Goal: Task Accomplishment & Management: Complete application form

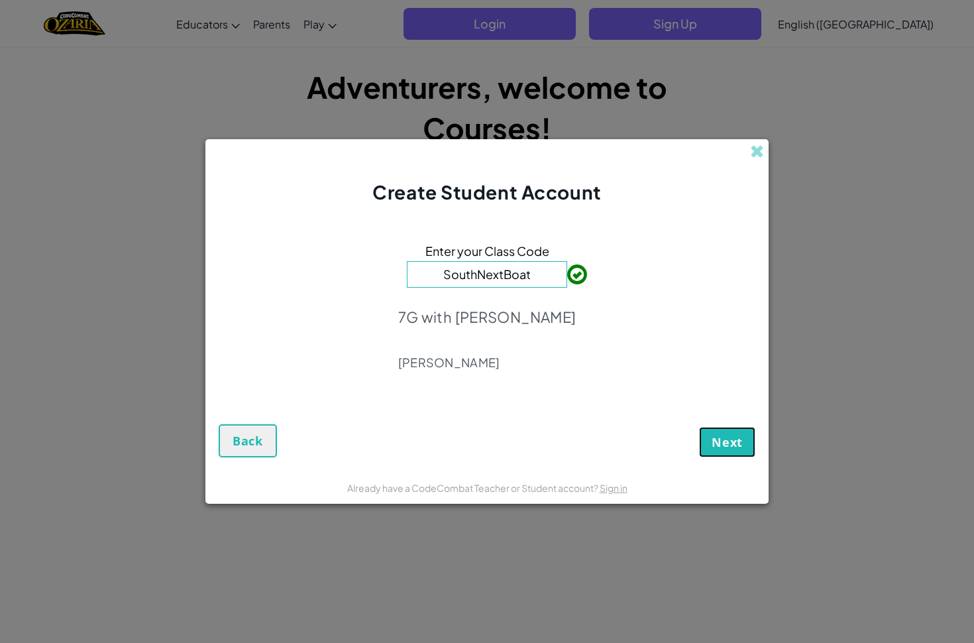
click at [733, 443] on span "Next" at bounding box center [727, 442] width 31 height 16
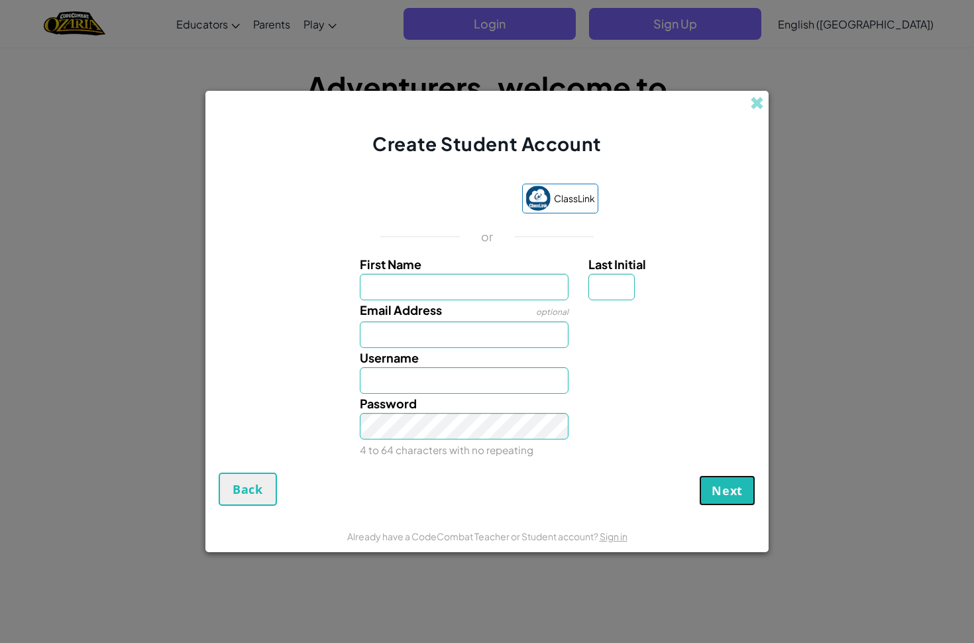
click at [714, 492] on span "Next" at bounding box center [727, 490] width 31 height 16
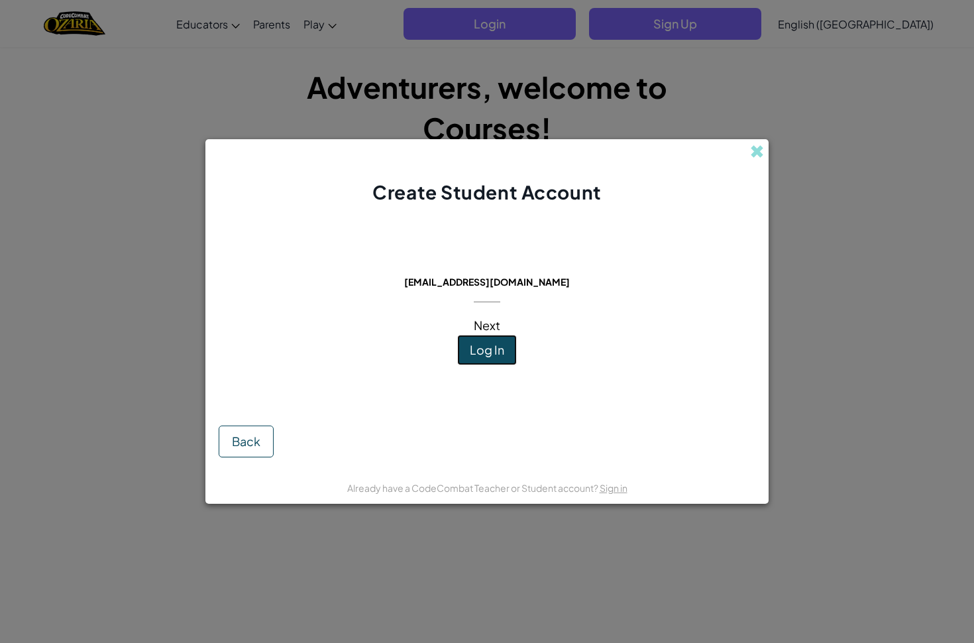
click at [493, 355] on span "Log In" at bounding box center [487, 349] width 34 height 15
